Goal: Check status: Check status

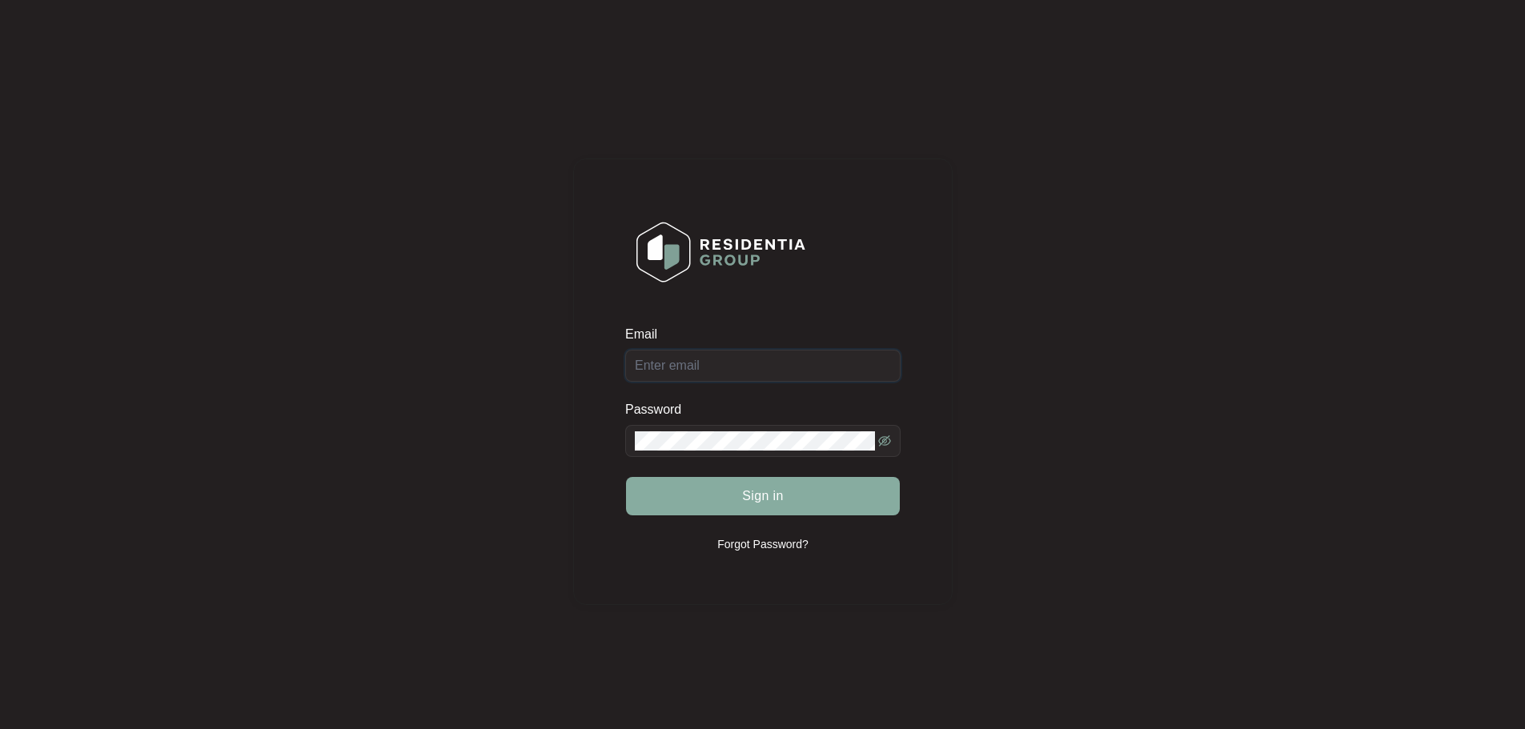
type input "[EMAIL_ADDRESS][DOMAIN_NAME]"
click at [739, 504] on button "Sign in" at bounding box center [763, 496] width 274 height 38
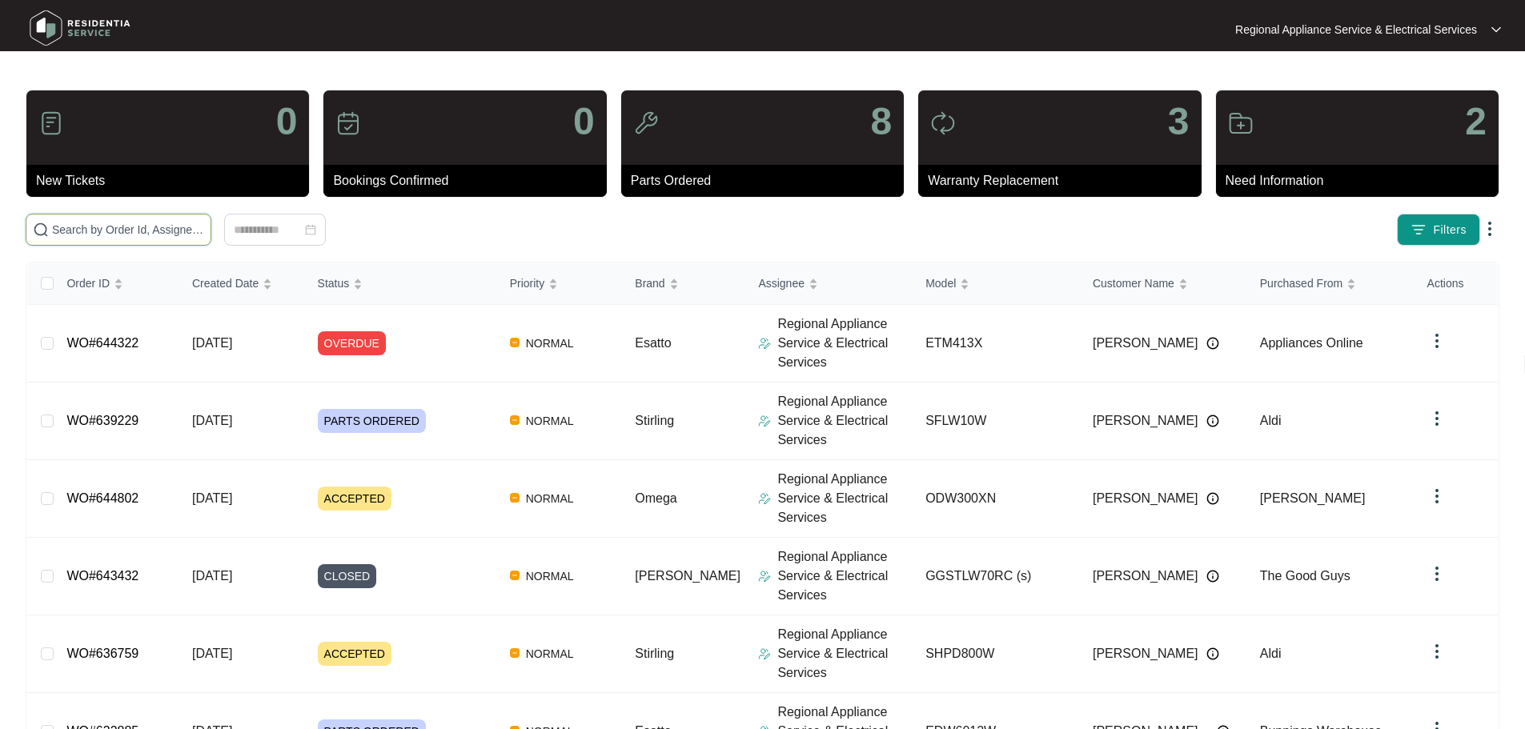
click at [204, 237] on input "text" at bounding box center [128, 230] width 152 height 18
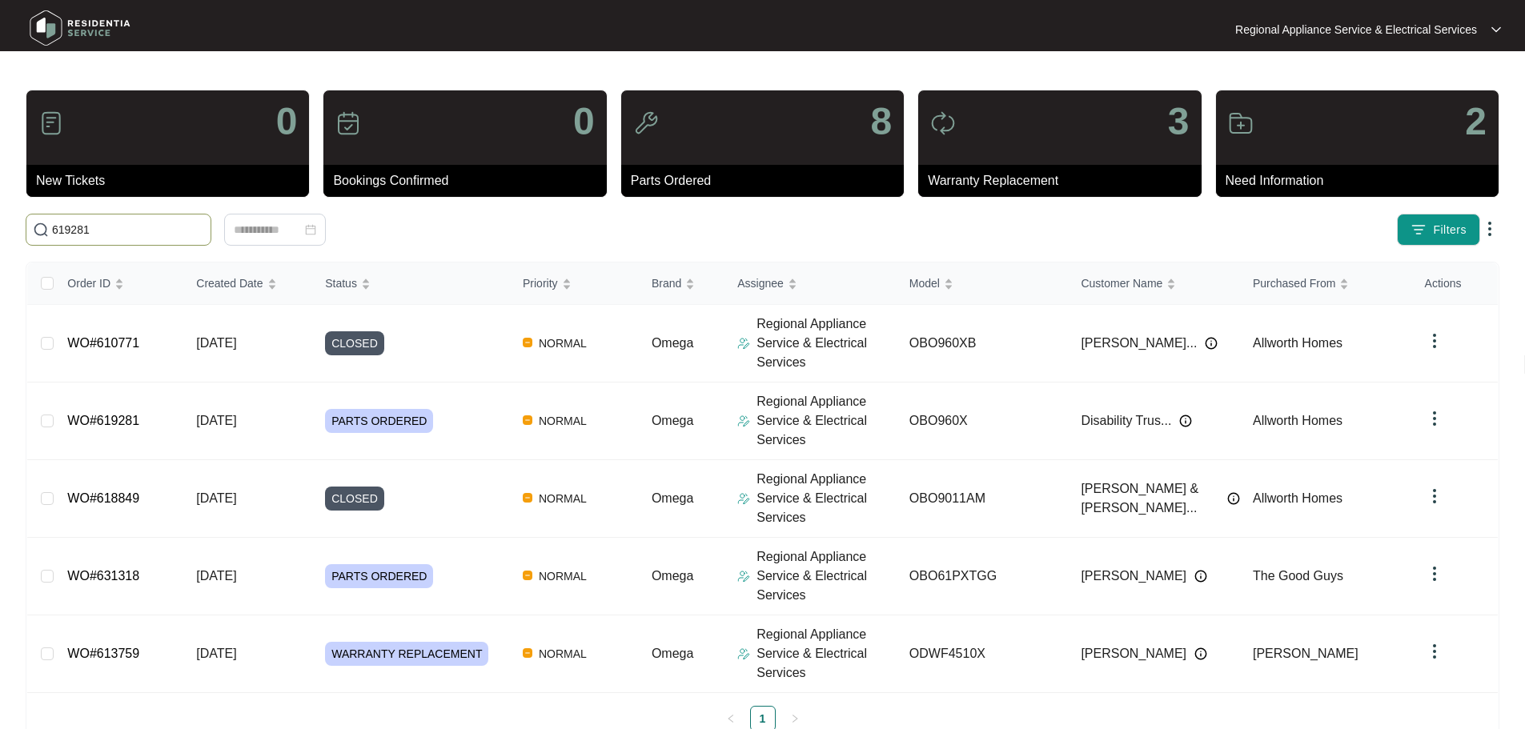
type input "619281"
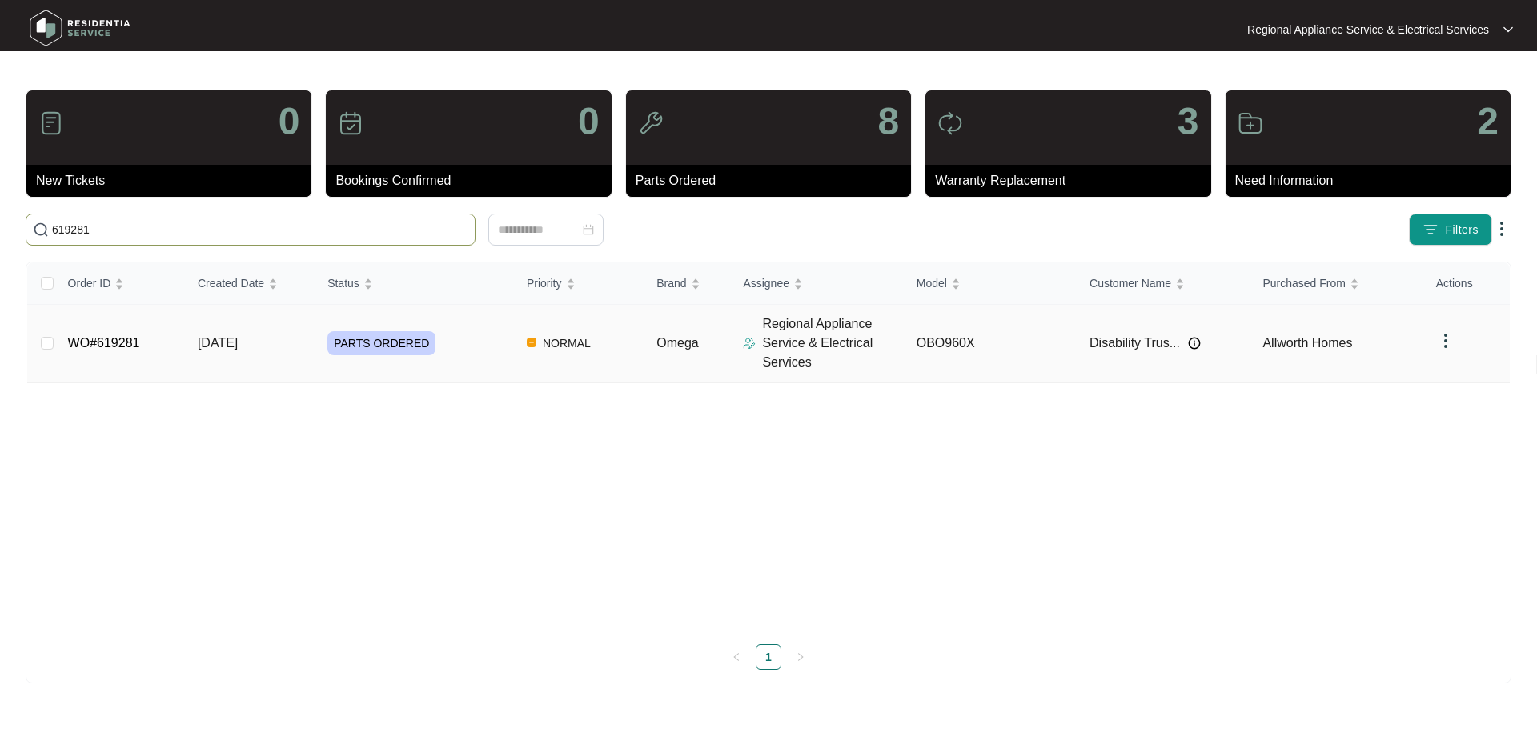
click at [116, 355] on td "WO#619281" at bounding box center [120, 344] width 130 height 78
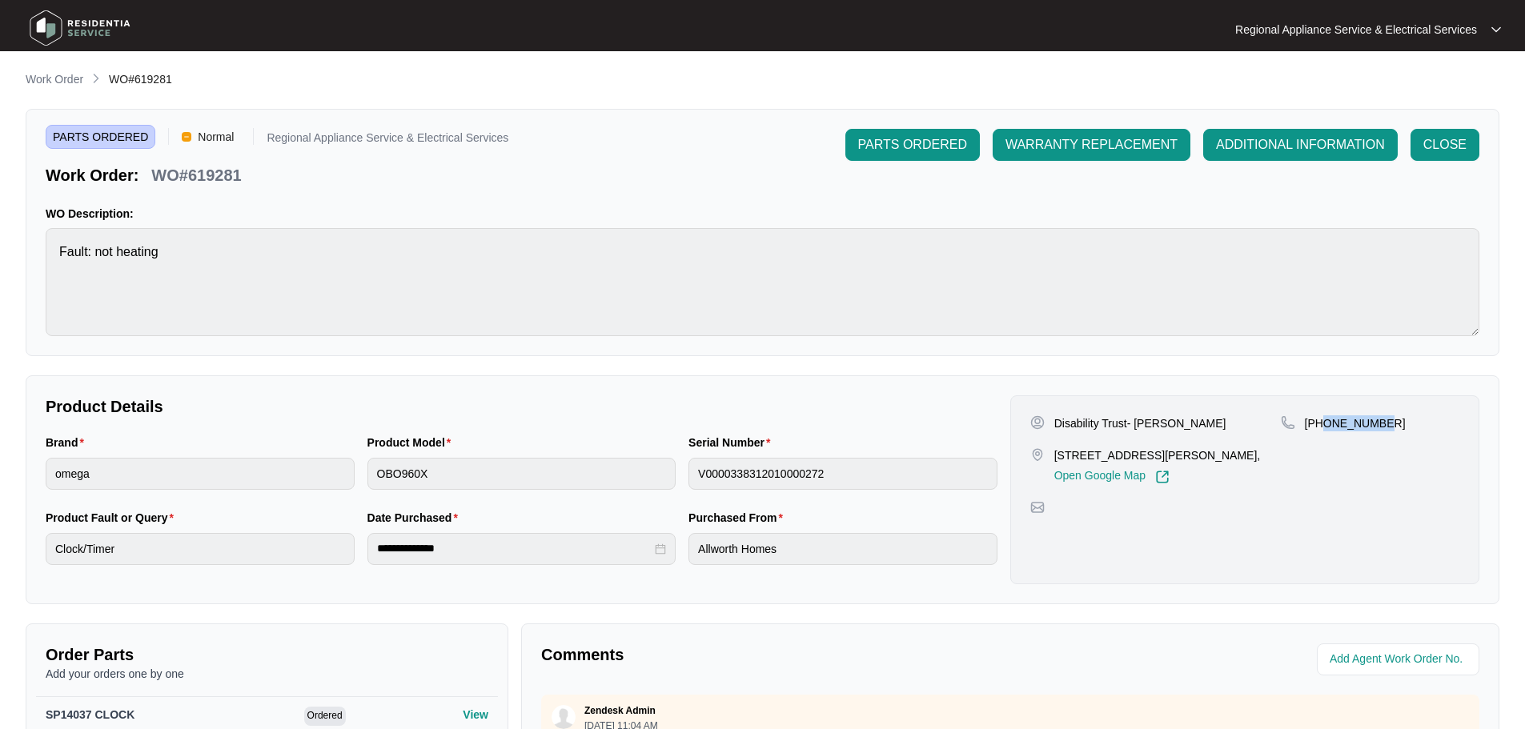
drag, startPoint x: 1324, startPoint y: 424, endPoint x: 1387, endPoint y: 419, distance: 62.7
click at [1387, 419] on div "[PHONE_NUMBER]" at bounding box center [1370, 424] width 179 height 16
copy p "466901231"
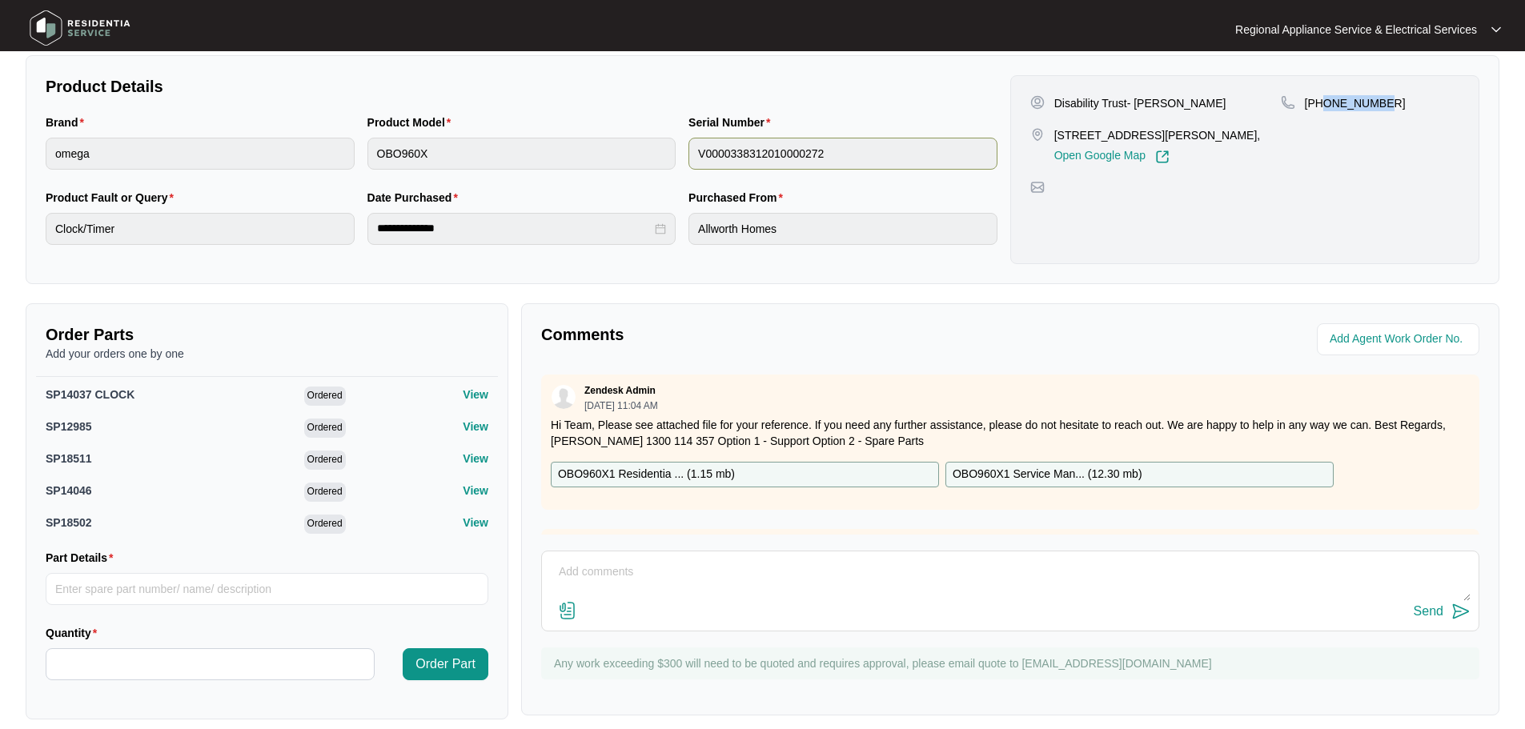
scroll to position [336, 0]
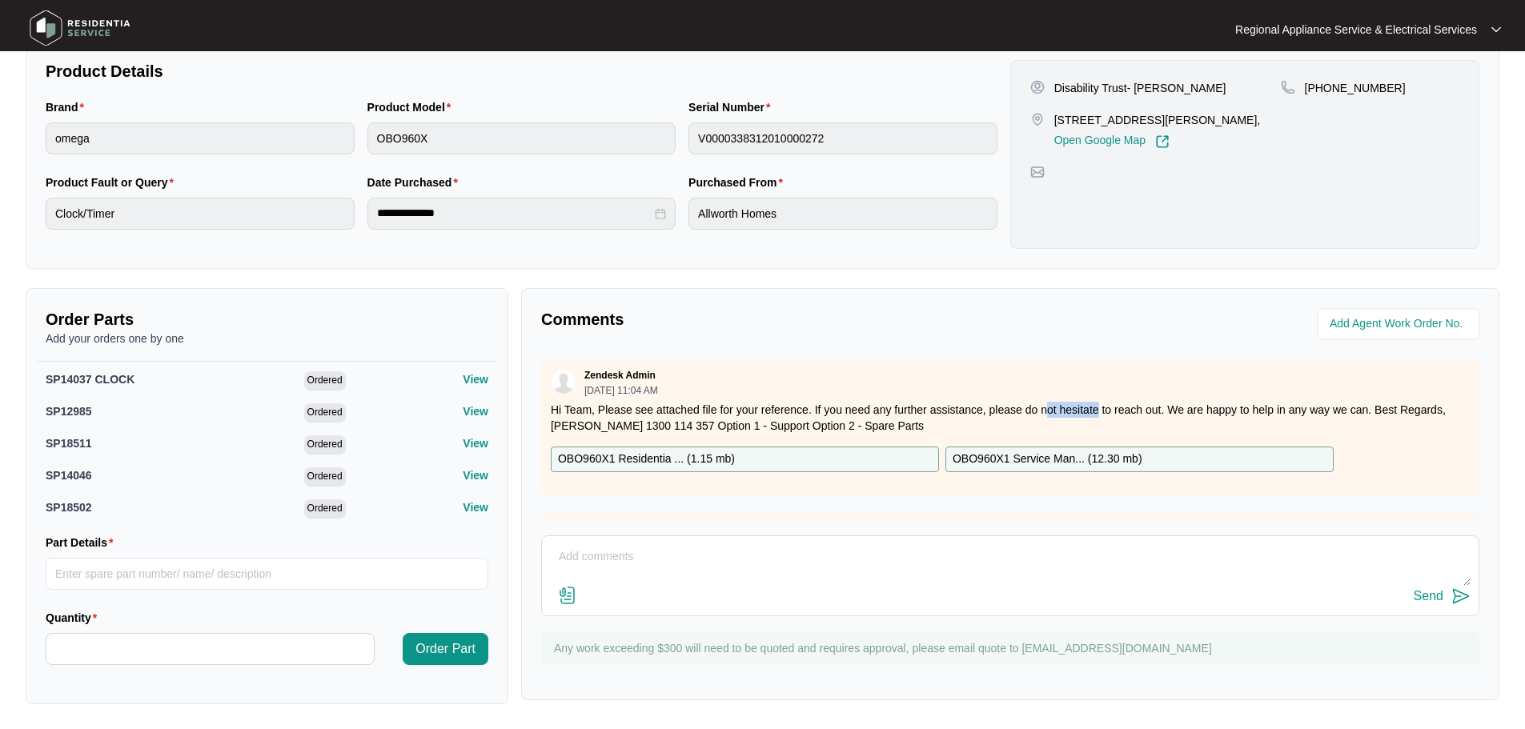
drag, startPoint x: 1043, startPoint y: 405, endPoint x: 1091, endPoint y: 411, distance: 47.6
click at [1091, 411] on p "Hi Team, Please see attached file for your reference. If you need any further a…" at bounding box center [1010, 418] width 919 height 32
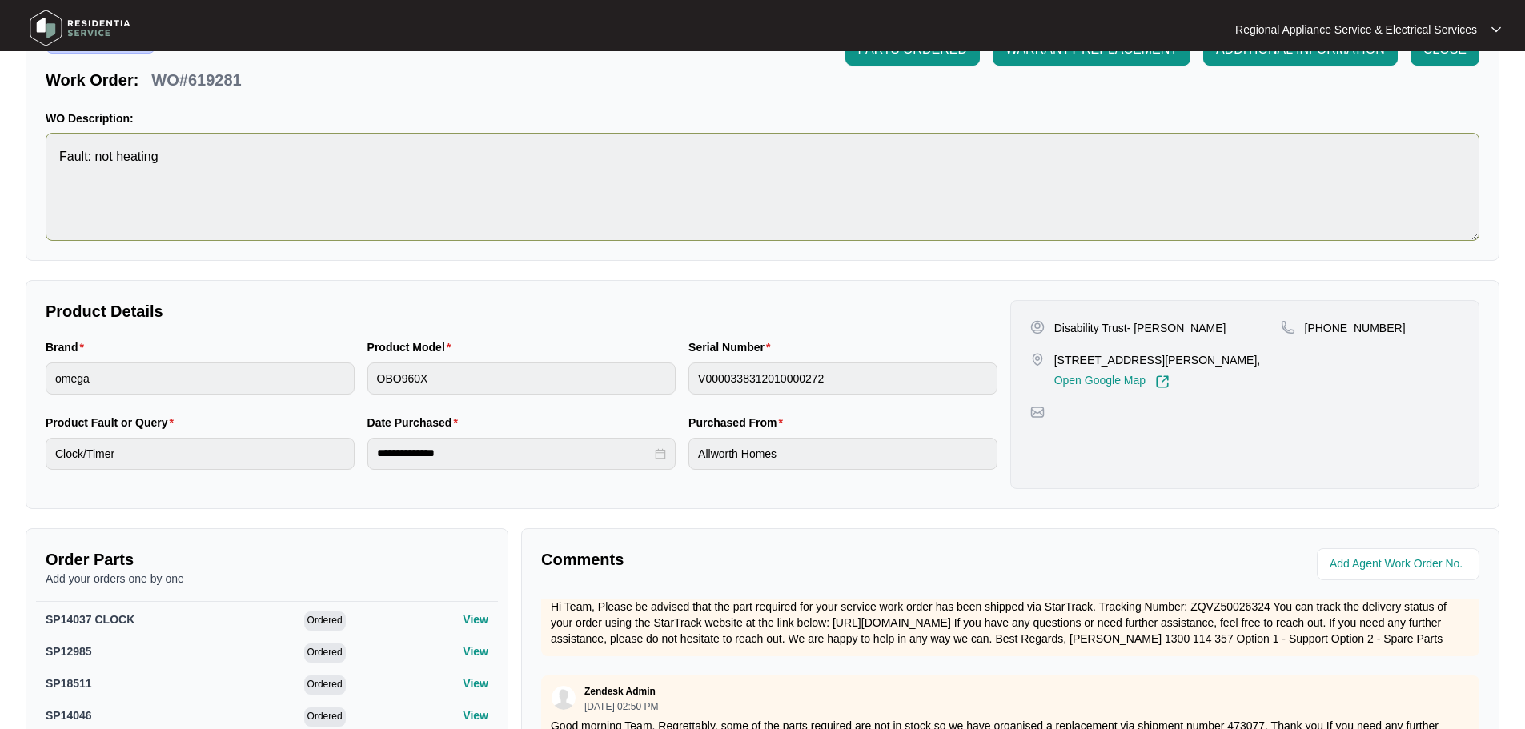
scroll to position [0, 0]
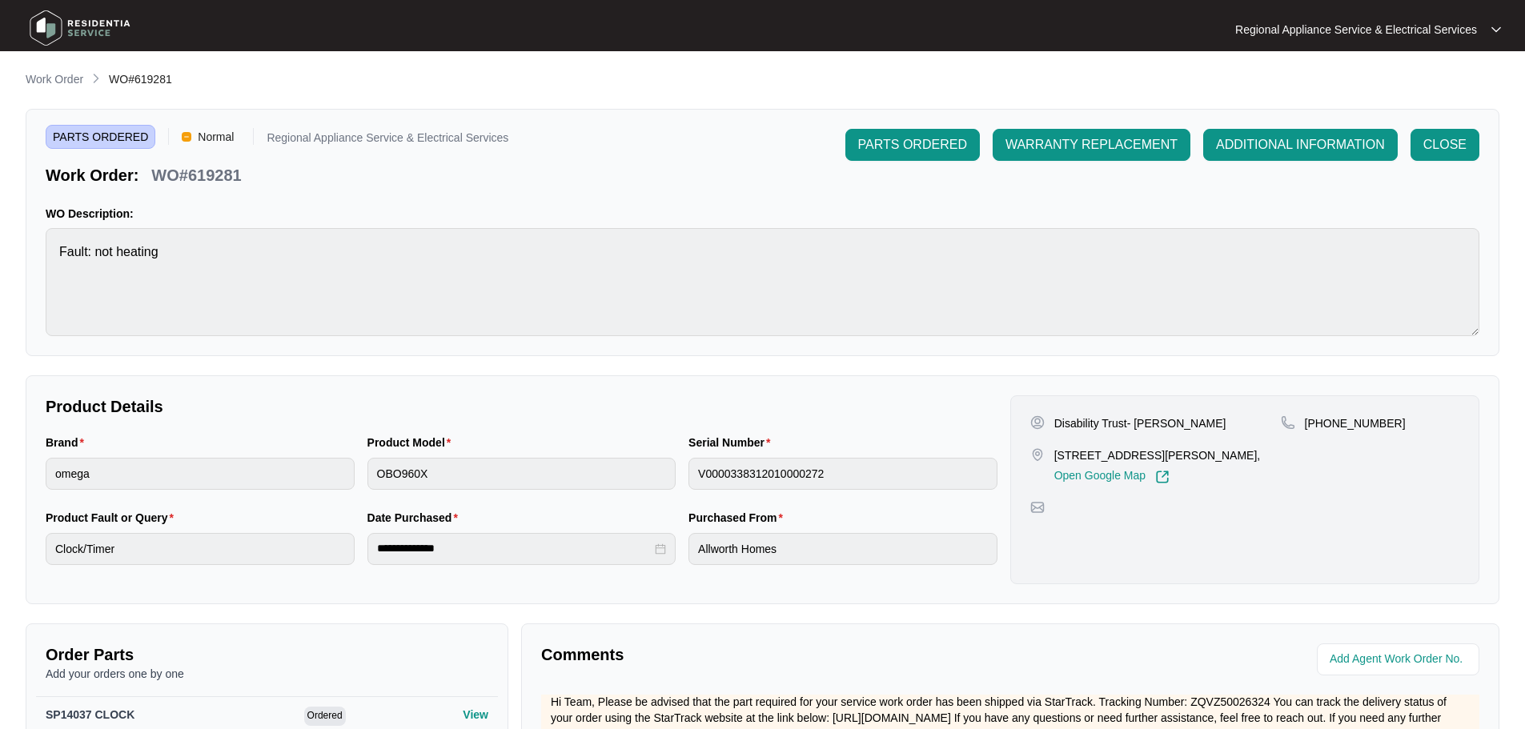
click at [114, 33] on img at bounding box center [80, 28] width 112 height 48
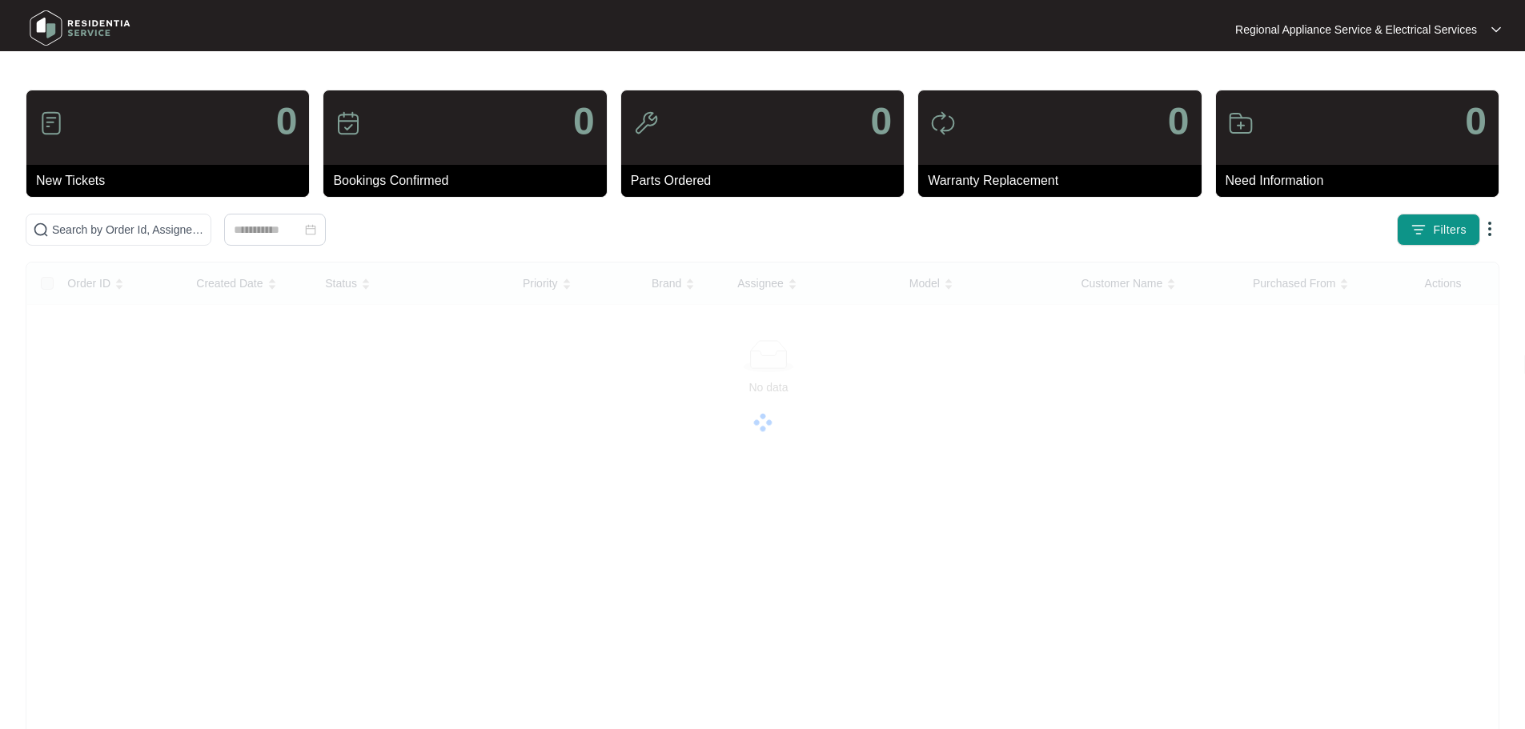
click at [96, 28] on img at bounding box center [80, 28] width 112 height 48
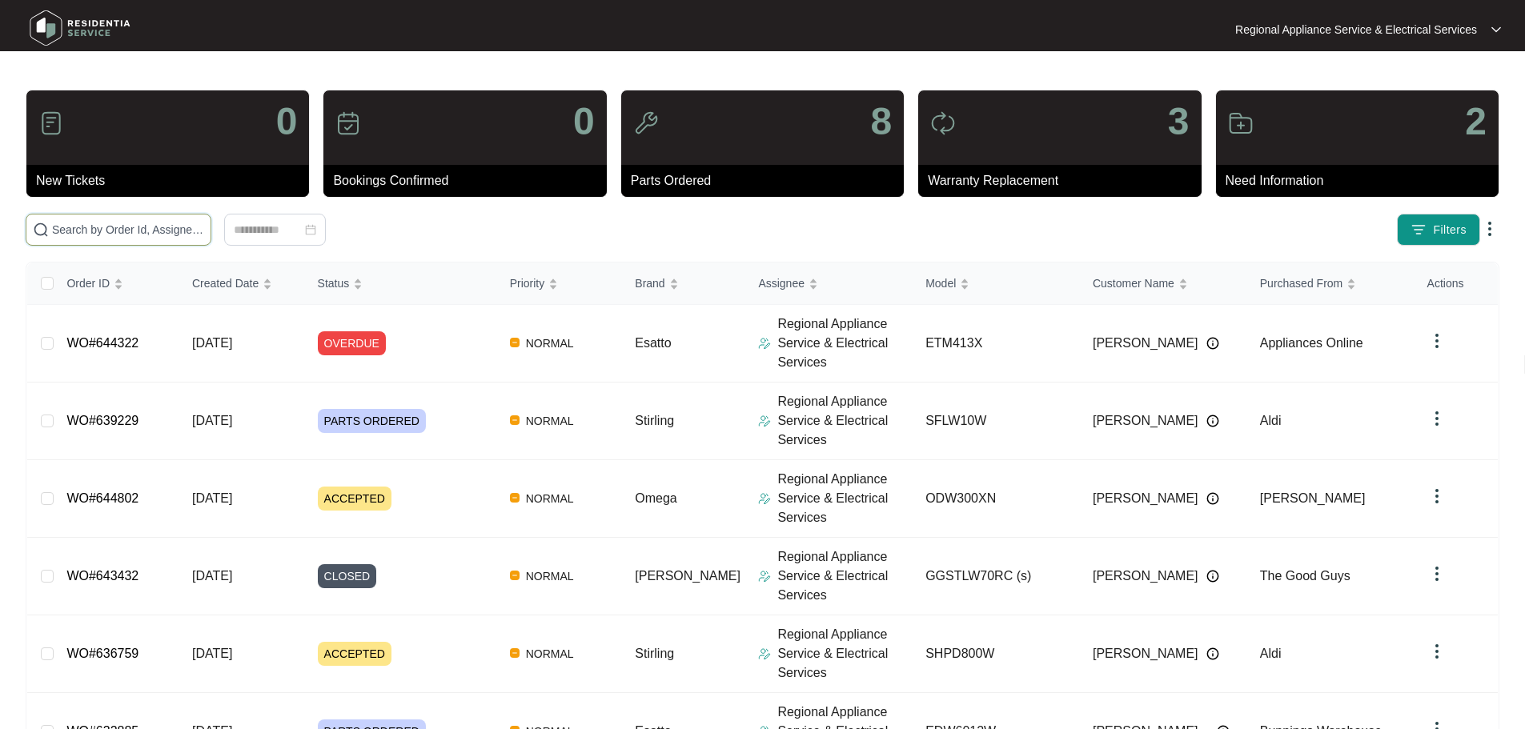
click at [204, 227] on input "text" at bounding box center [128, 230] width 152 height 18
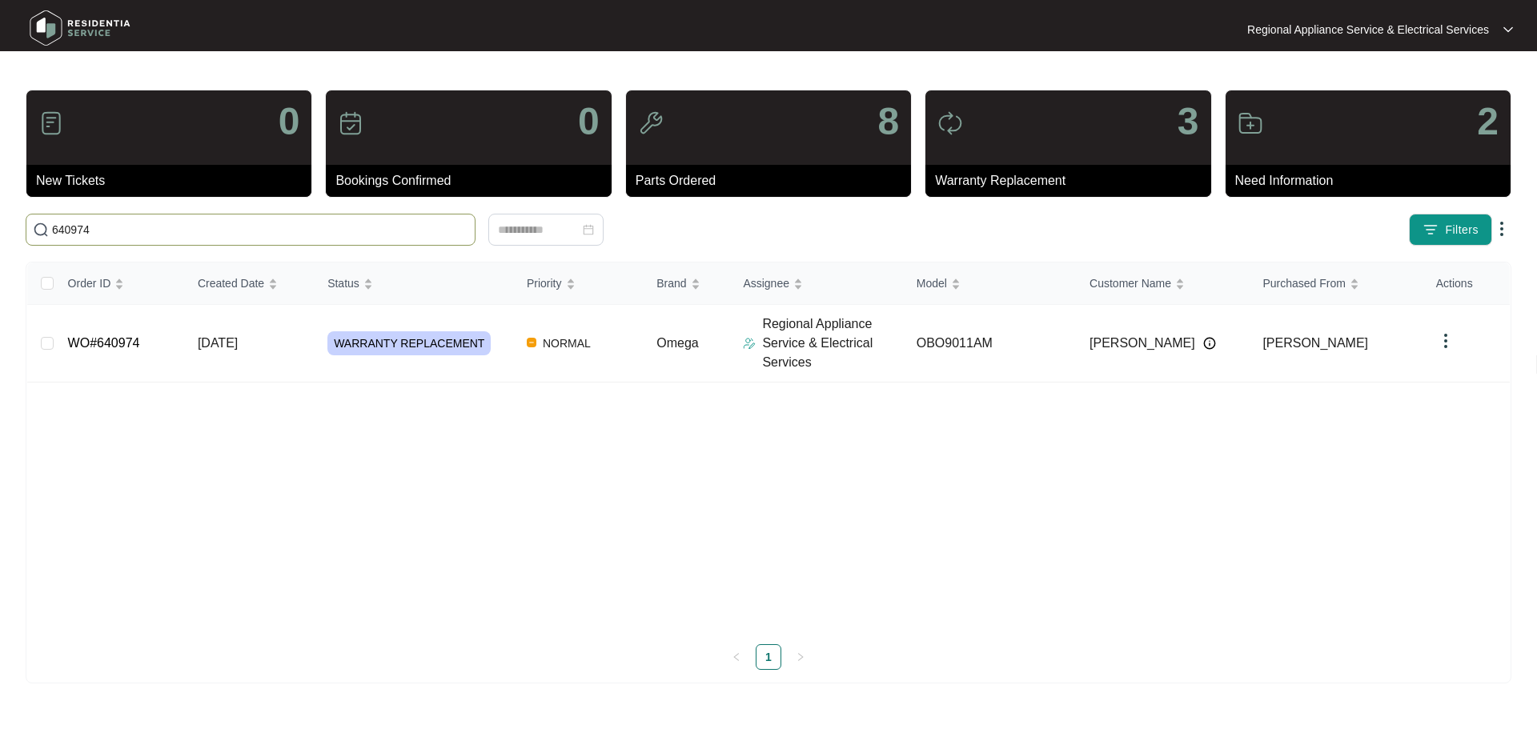
type input "640974"
click at [115, 371] on td "WO#640974" at bounding box center [120, 344] width 130 height 78
